Goal: Information Seeking & Learning: Learn about a topic

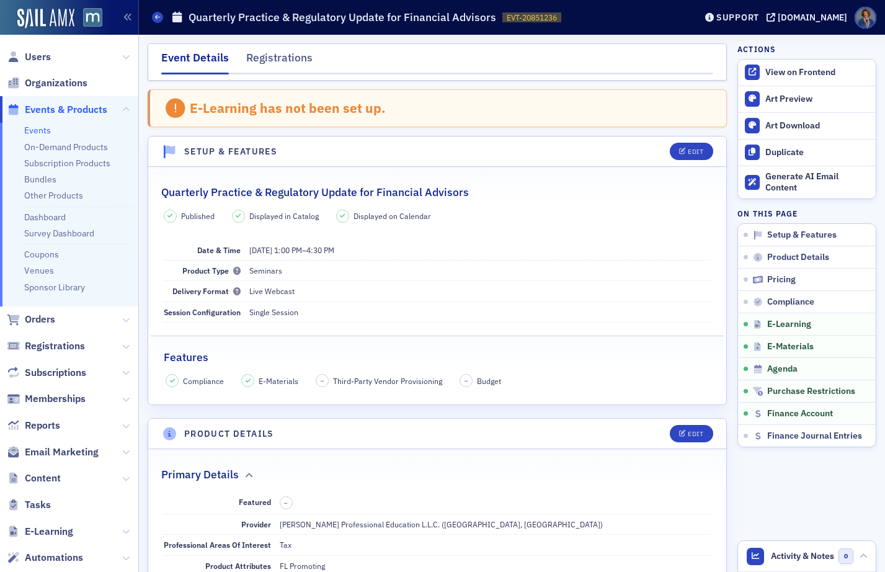
scroll to position [1886, 0]
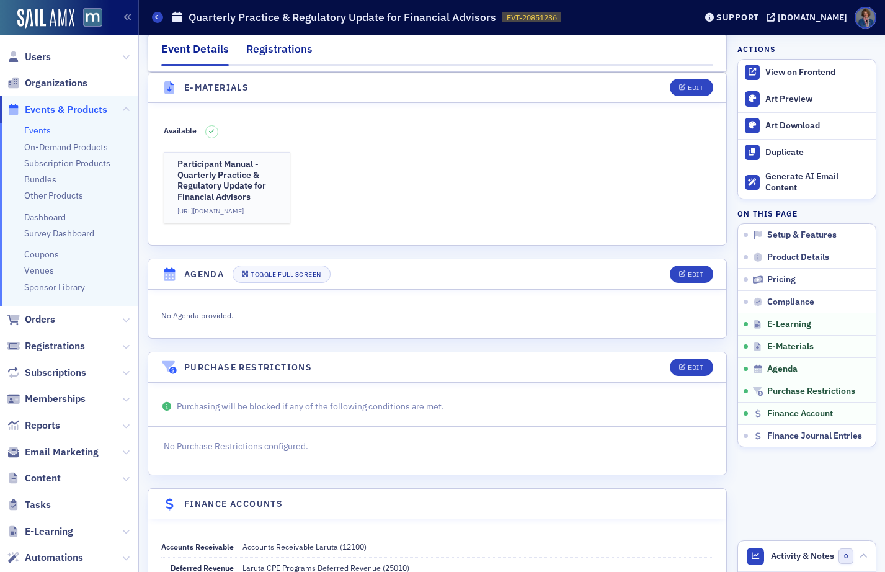
click at [267, 55] on div "Registrations" at bounding box center [279, 52] width 66 height 23
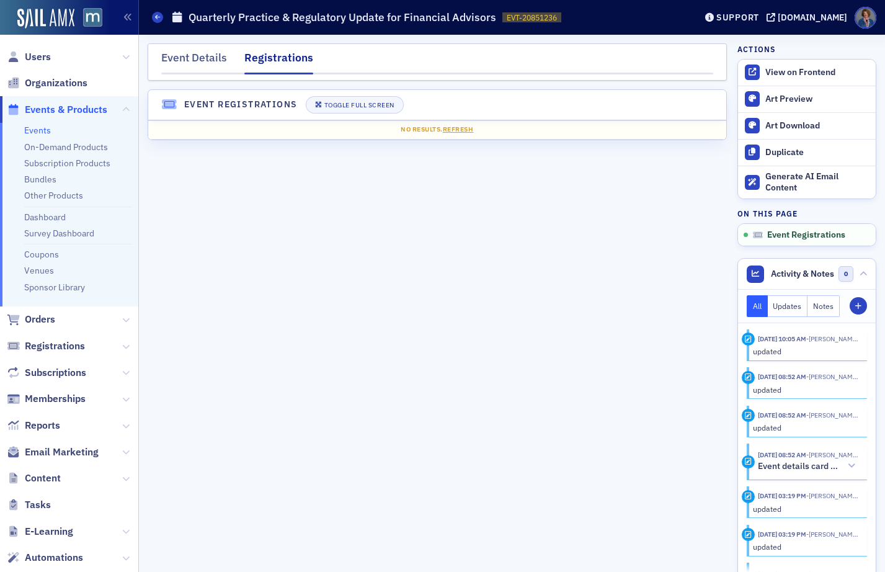
click at [39, 133] on link "Events" at bounding box center [37, 130] width 27 height 11
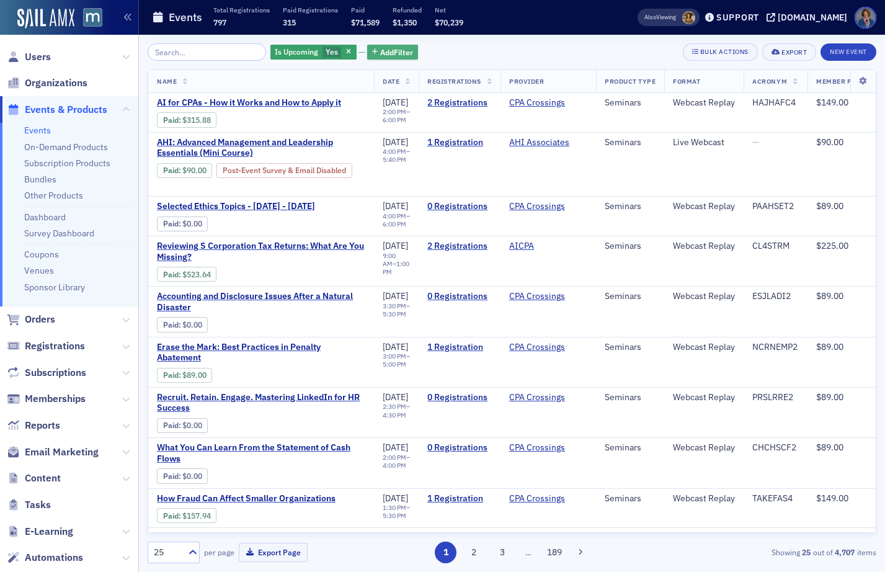
click at [381, 58] on button "Add Filter" at bounding box center [392, 53] width 51 height 16
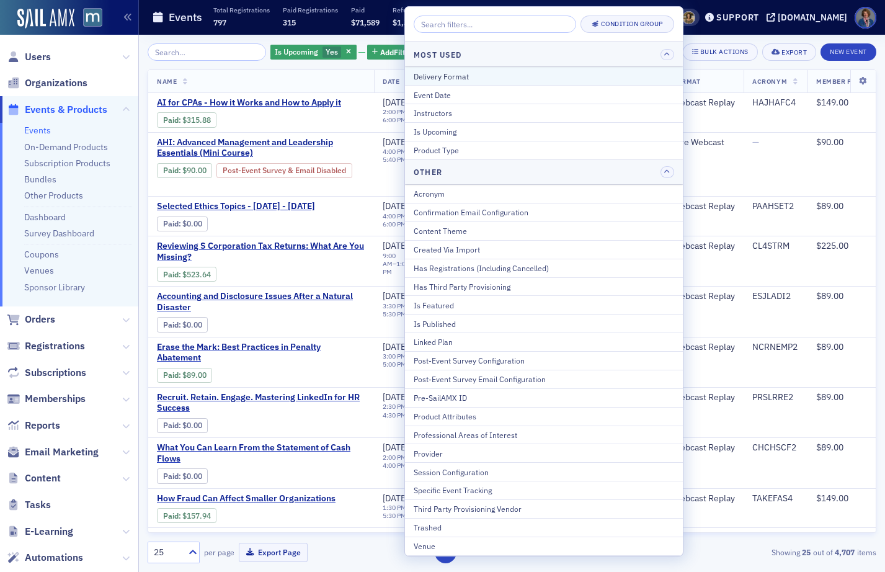
click at [452, 78] on div "Delivery Format" at bounding box center [544, 76] width 261 height 11
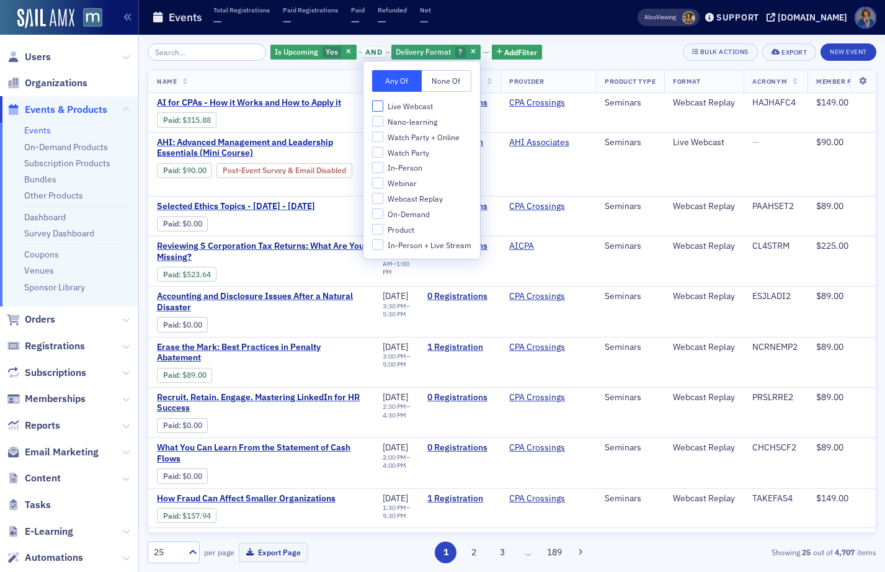
click at [378, 106] on input "Live Webcast" at bounding box center [377, 106] width 11 height 11
checkbox input "true"
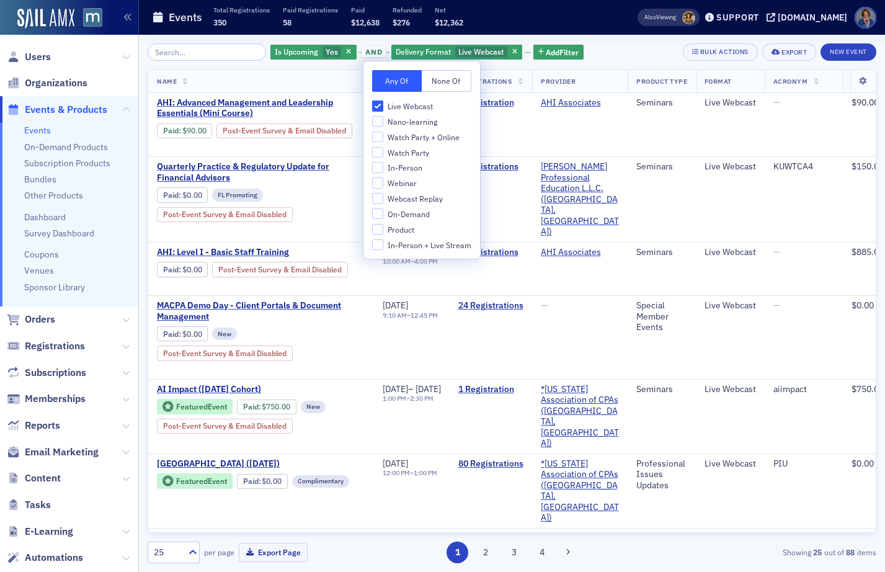
click at [620, 61] on div "Is Upcoming Yes and Delivery Format Live Webcast Add Filter Bulk Actions Export…" at bounding box center [512, 303] width 729 height 520
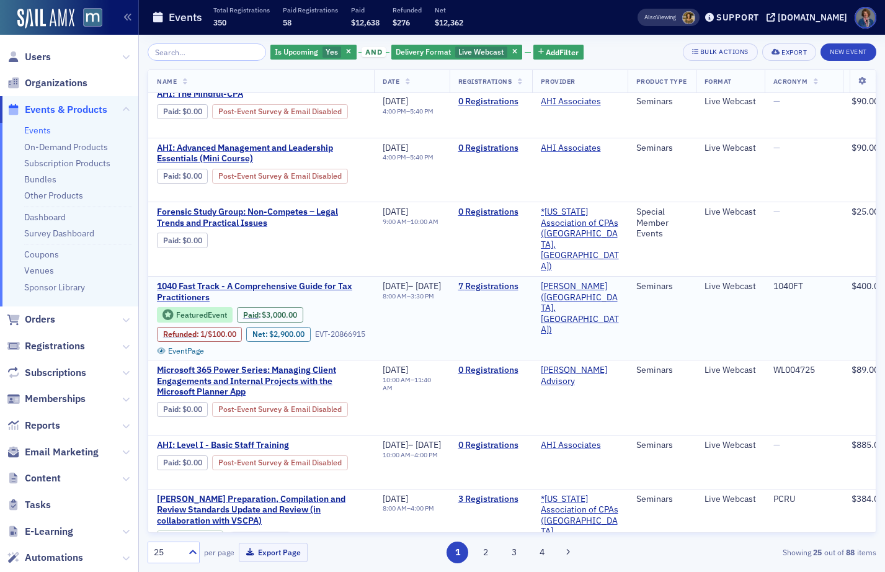
scroll to position [1310, 0]
